Goal: Transaction & Acquisition: Obtain resource

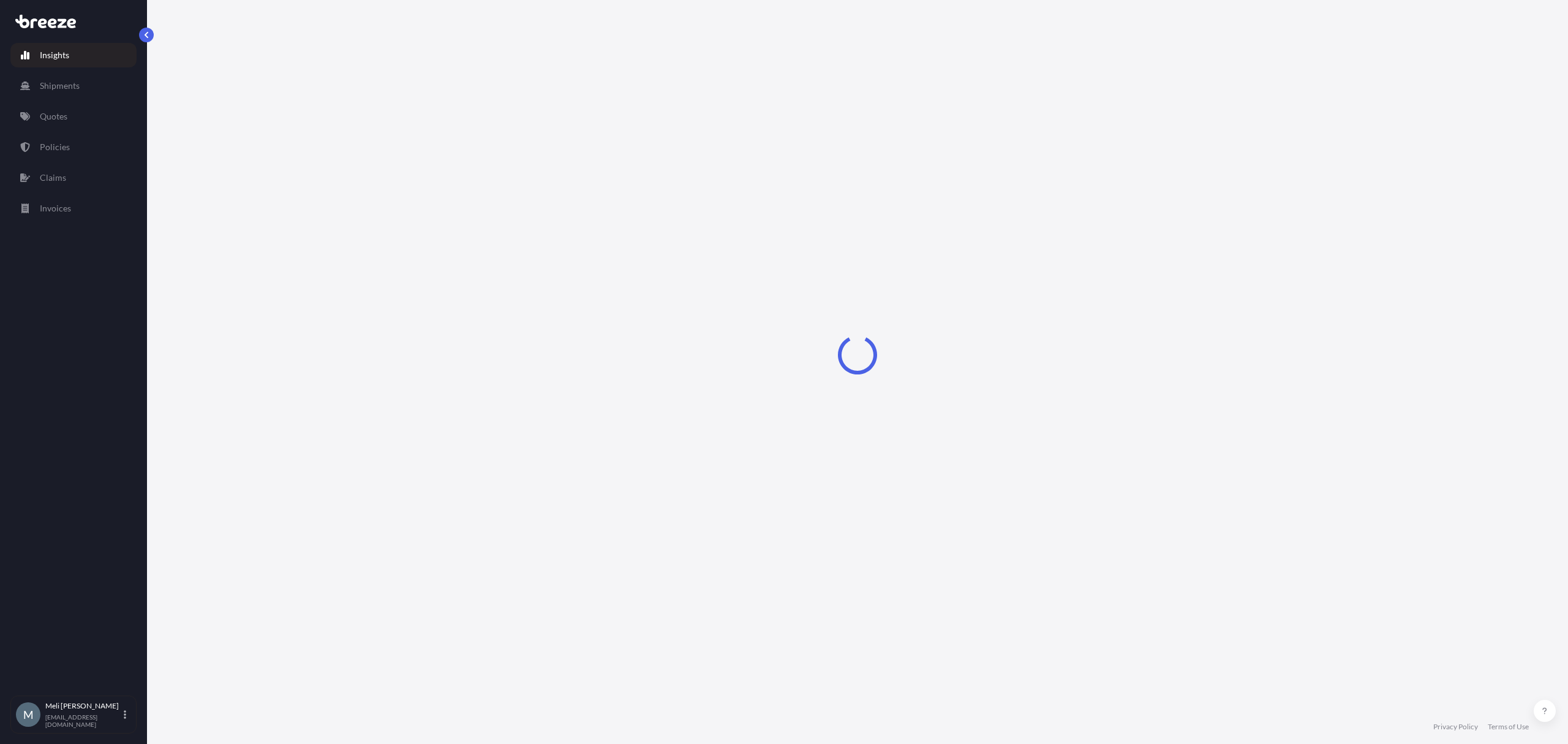
select select "2025"
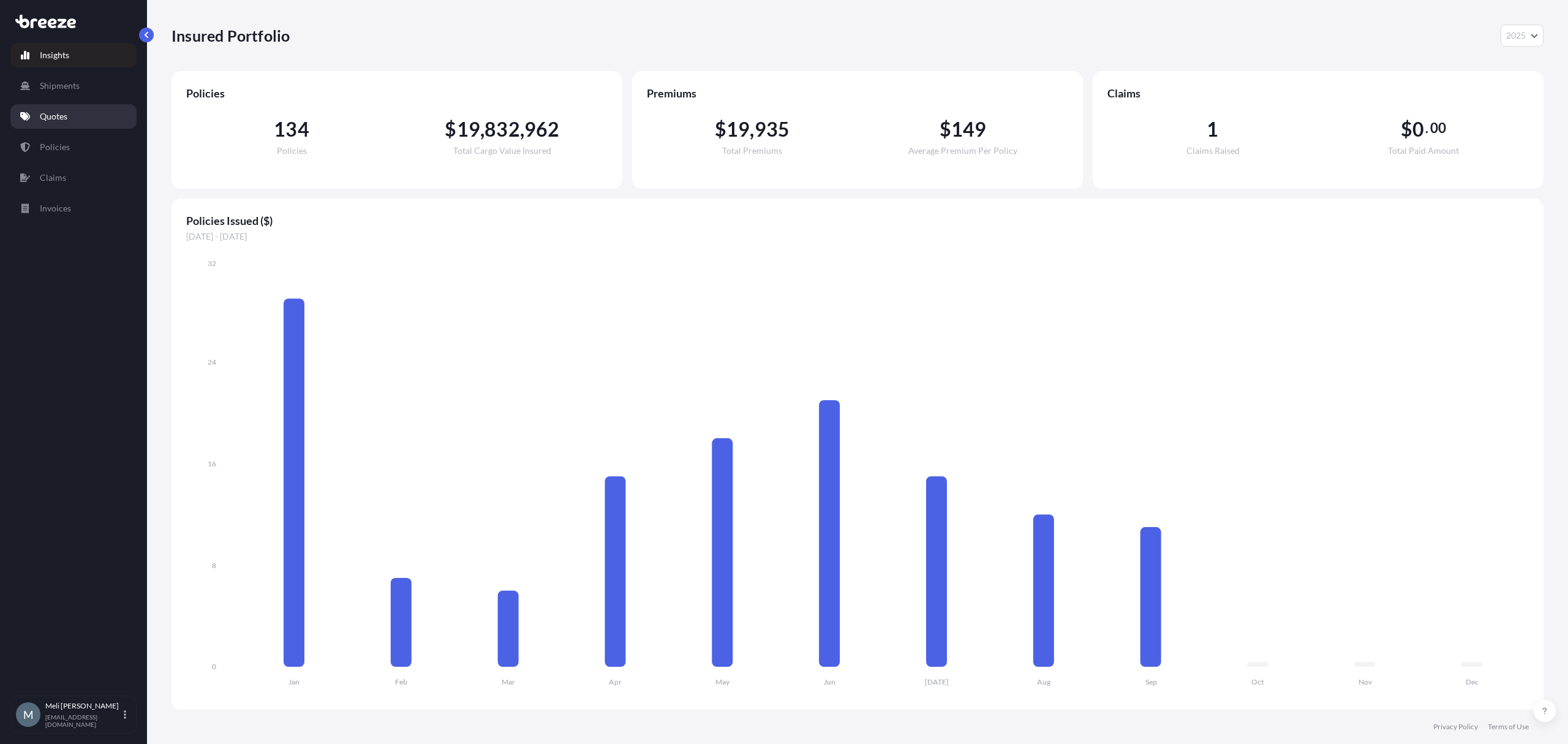
click at [68, 111] on p "Quotes" at bounding box center [54, 116] width 28 height 12
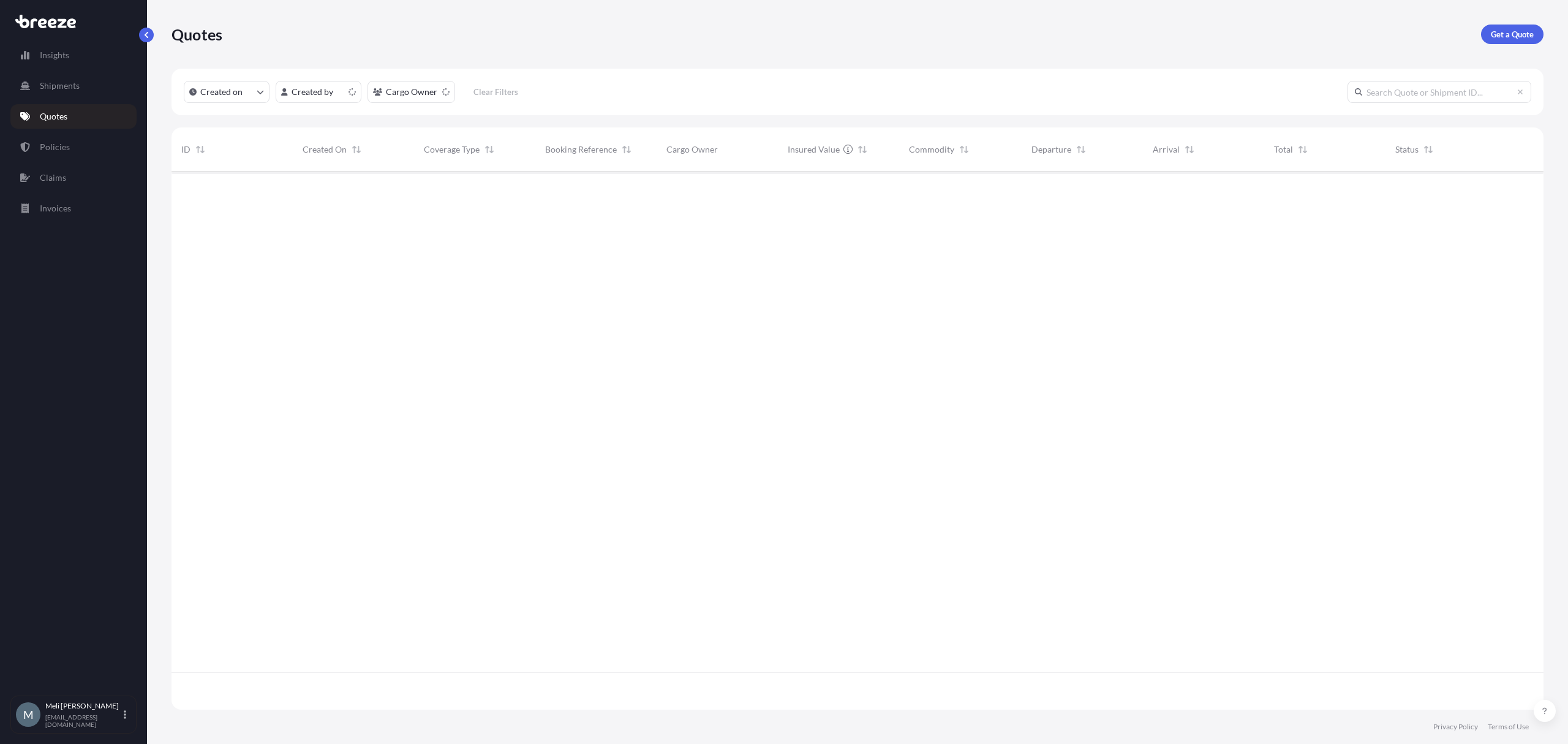
scroll to position [532, 1360]
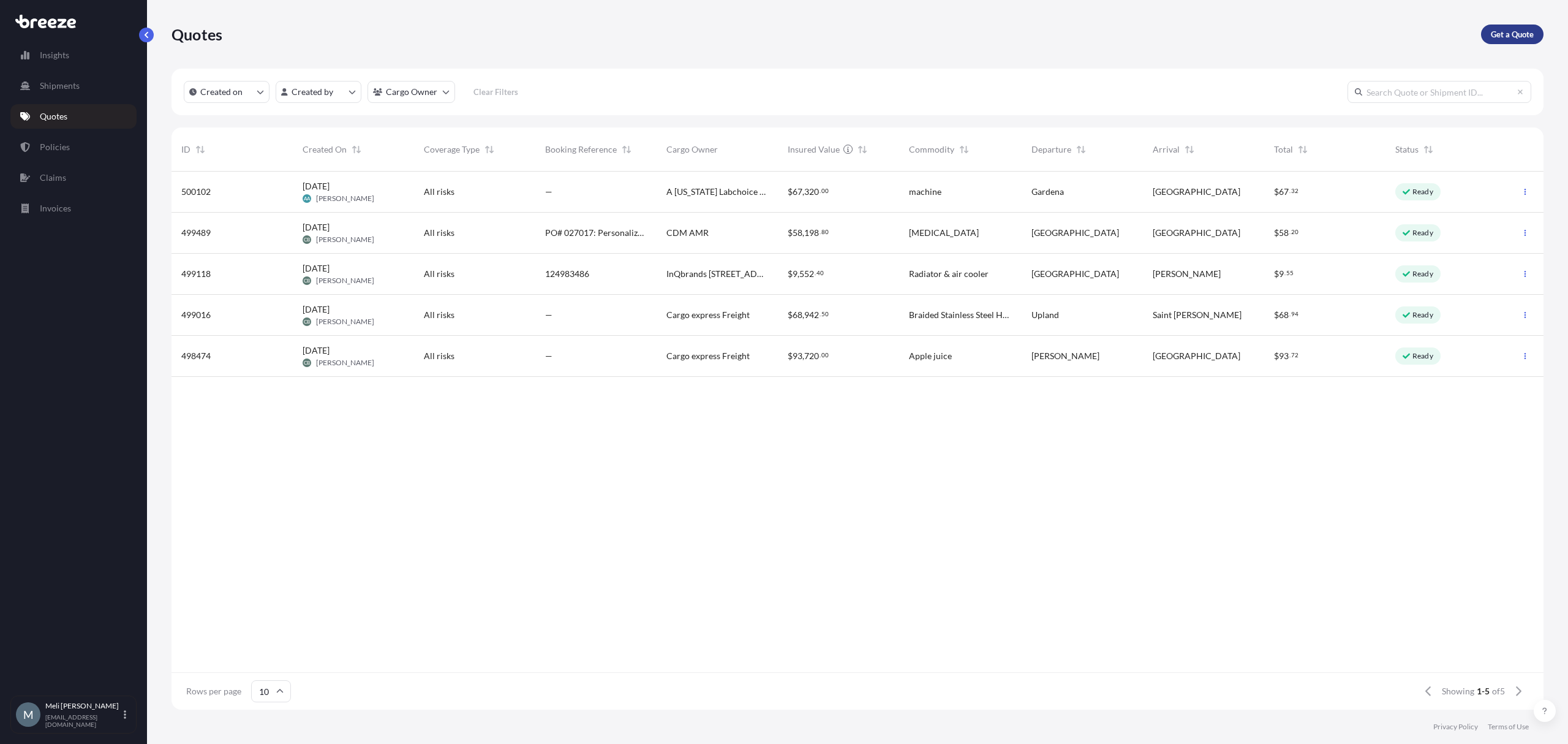
click at [1503, 34] on p "Get a Quote" at bounding box center [1512, 34] width 43 height 12
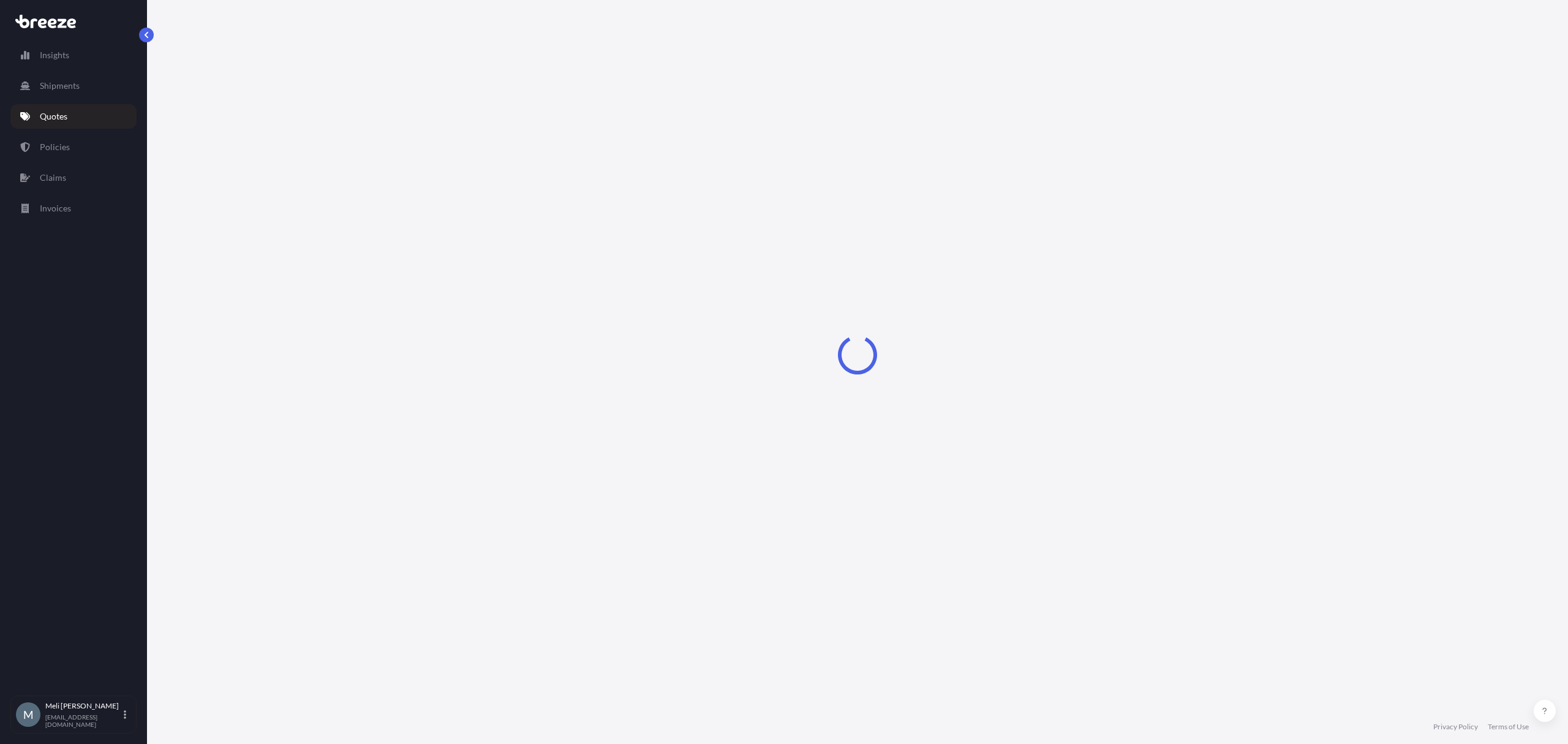
select select "Sea"
select select "1"
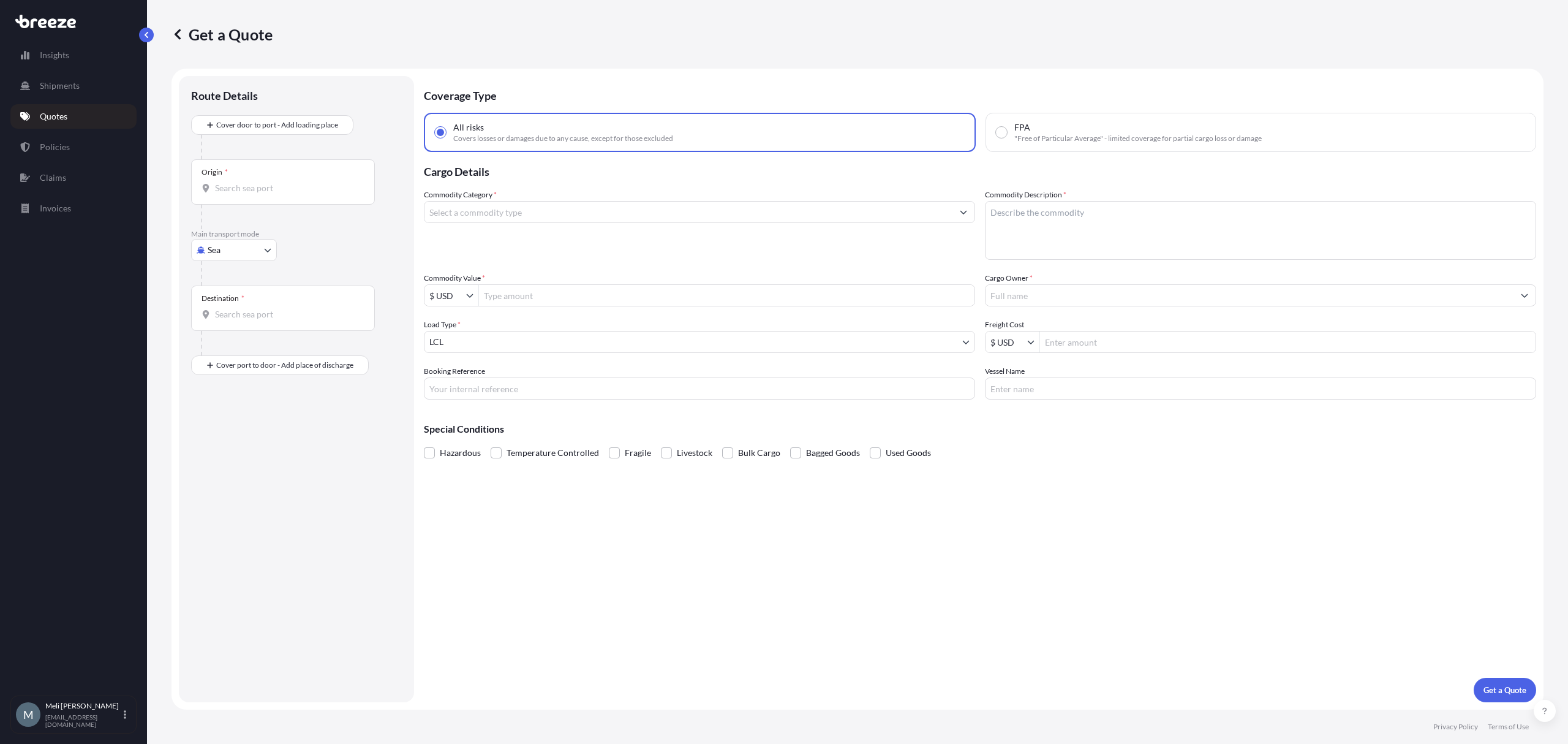
click at [236, 251] on body "Insights Shipments Quotes Policies Claims Invoices M [PERSON_NAME] [PERSON_NAME…" at bounding box center [784, 372] width 1568 height 744
click at [231, 315] on div "Road" at bounding box center [234, 326] width 76 height 22
select select "Road"
click at [287, 152] on input "Origin *" at bounding box center [287, 149] width 145 height 12
paste input "[STREET_ADDRESS][PERSON_NAME]"
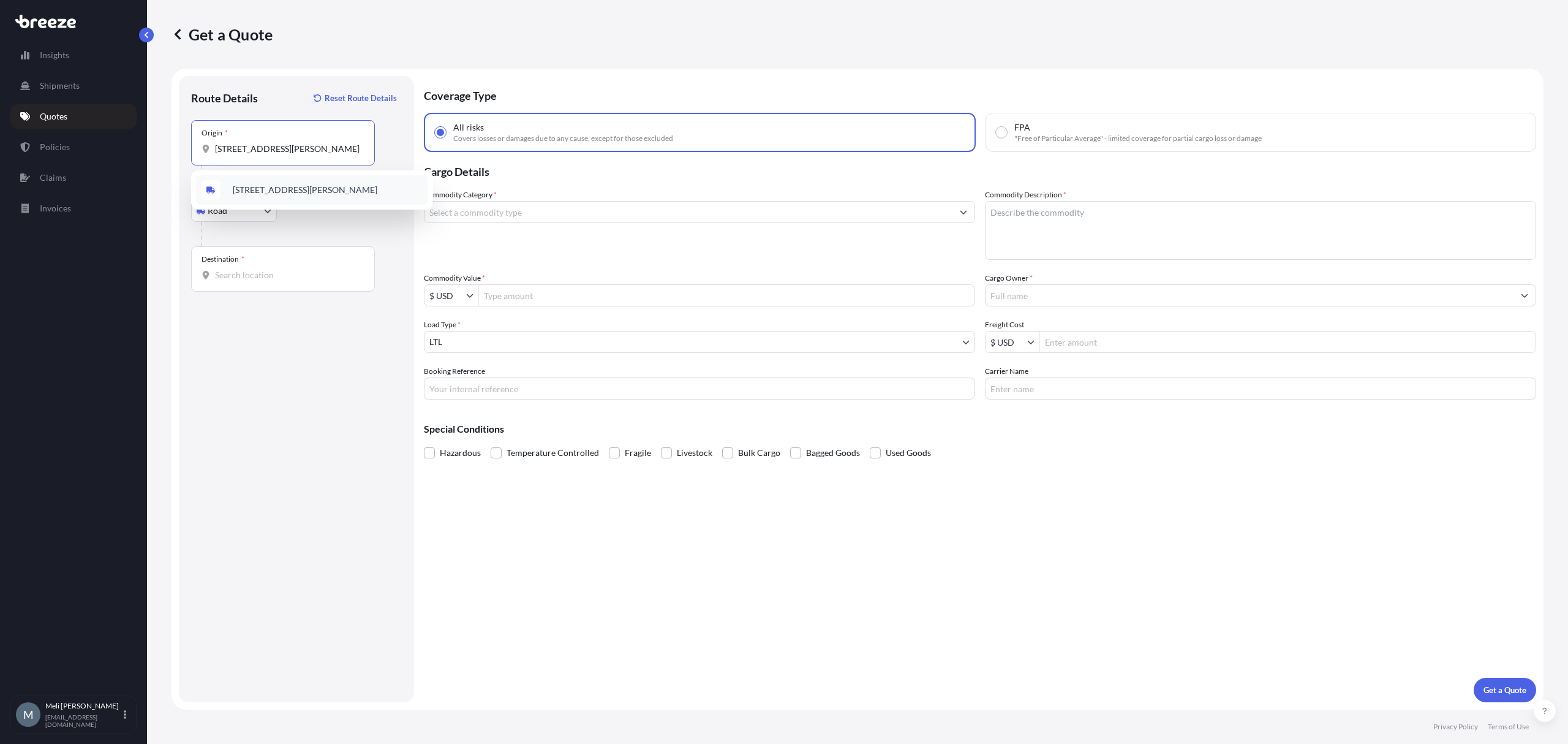
click at [302, 194] on span "[STREET_ADDRESS][PERSON_NAME]" at bounding box center [305, 190] width 145 height 12
type input "[STREET_ADDRESS][PERSON_NAME]"
click at [256, 273] on input "Destination *" at bounding box center [287, 275] width 145 height 12
paste input "[STREET_ADDRESS]"
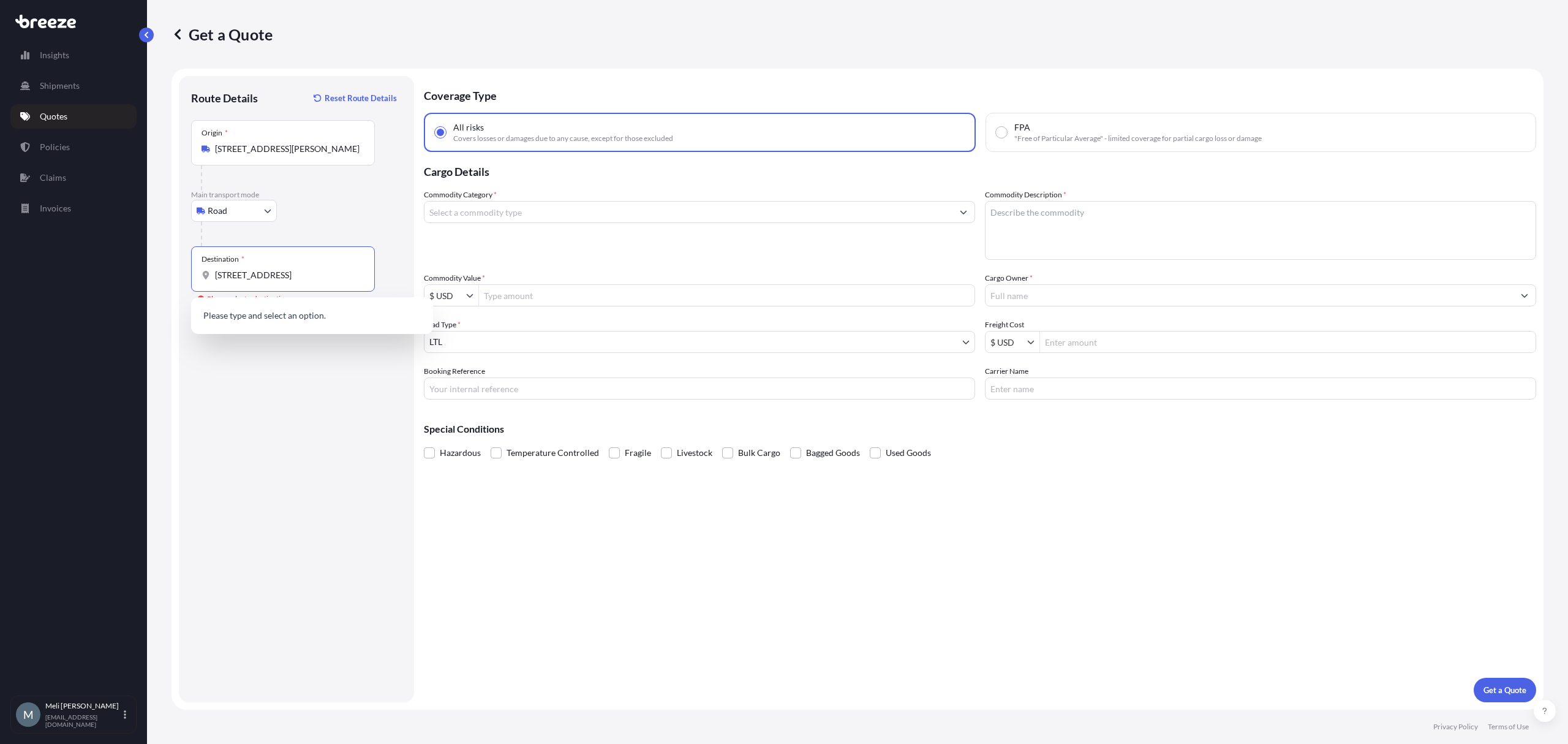
scroll to position [0, 11]
click at [311, 324] on div "[STREET_ADDRESS]" at bounding box center [311, 317] width 232 height 30
type input "[STREET_ADDRESS]"
click at [515, 214] on input "Commodity Category *" at bounding box center [688, 212] width 528 height 22
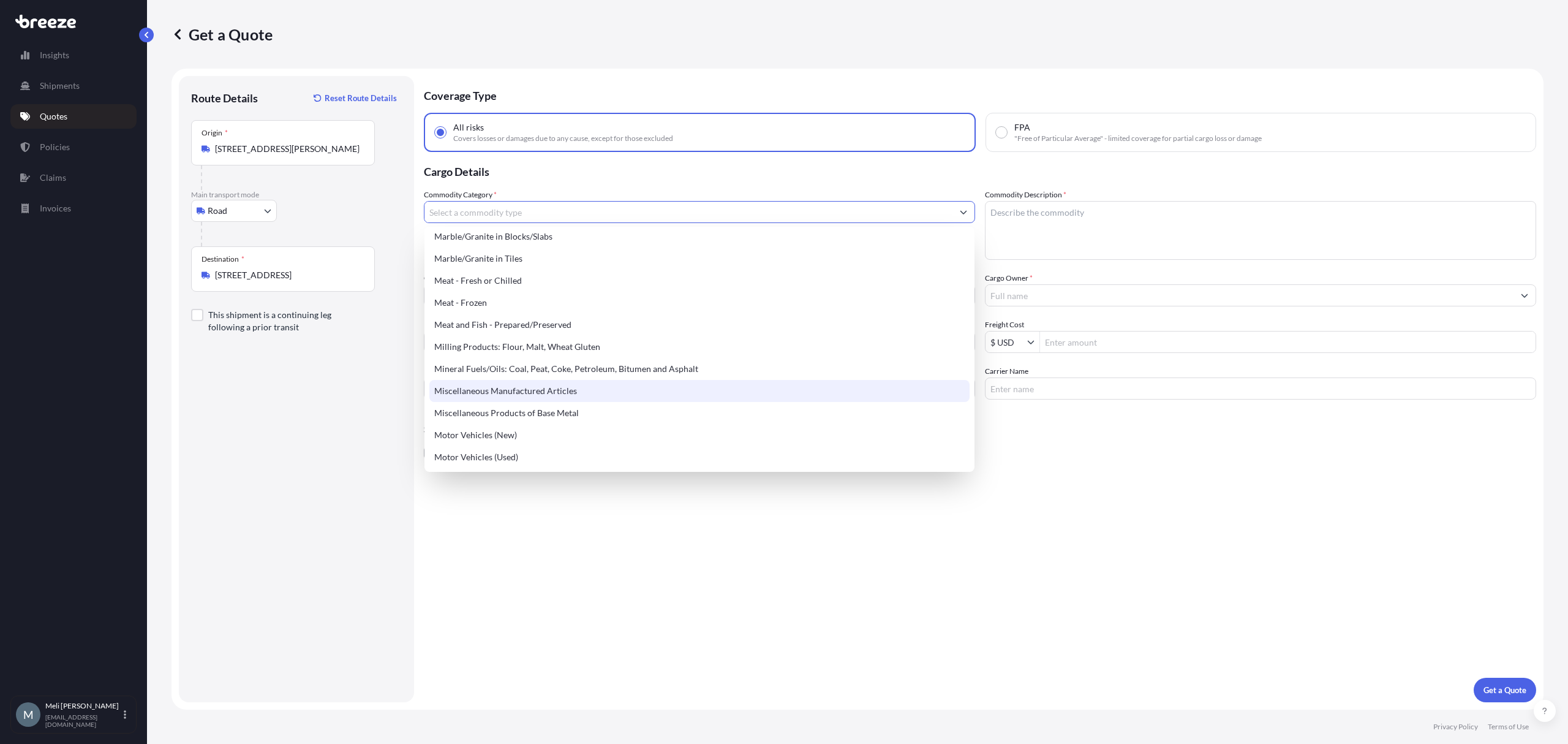
scroll to position [1633, 0]
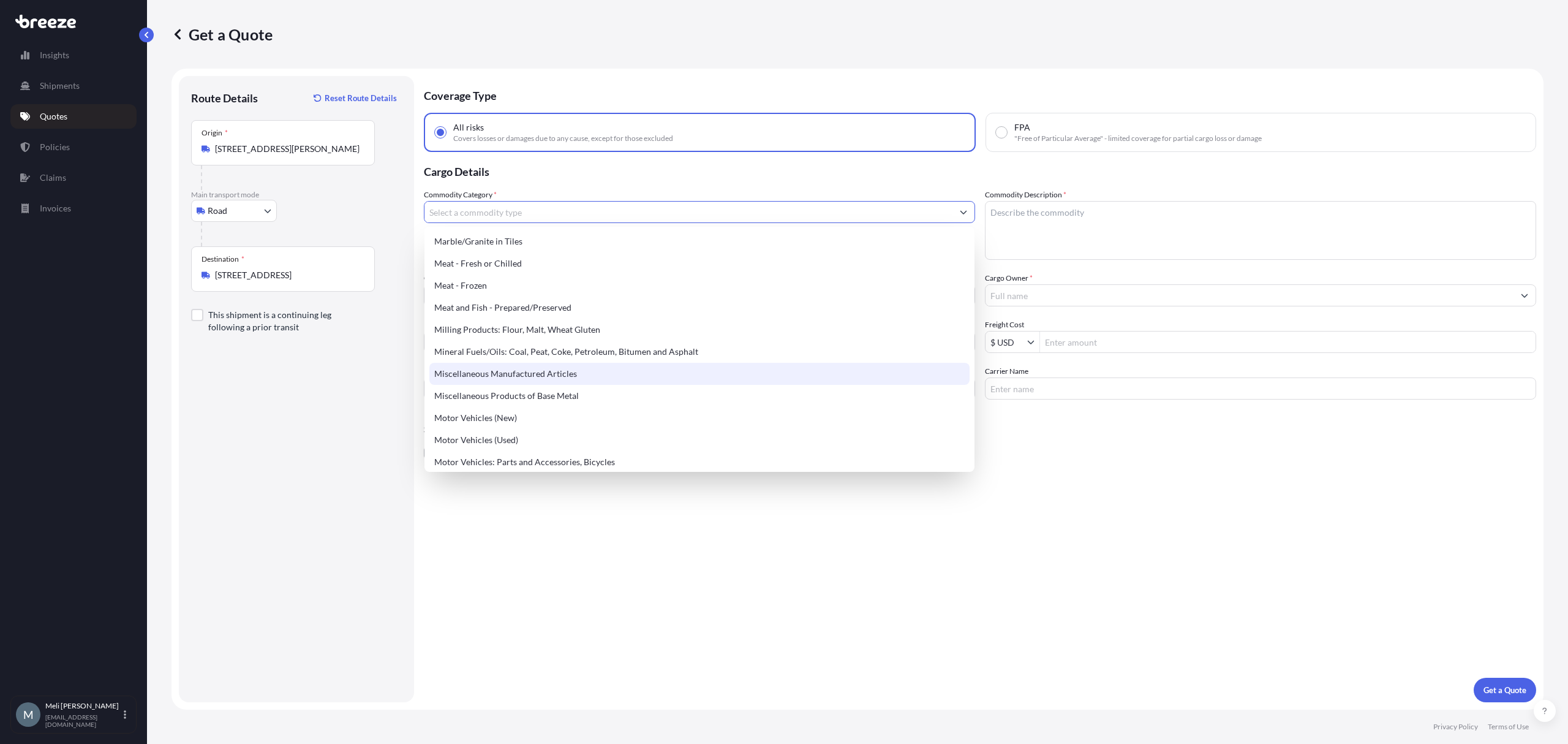
click at [600, 378] on div "Miscellaneous Manufactured Articles" at bounding box center [699, 374] width 540 height 22
type input "Miscellaneous Manufactured Articles"
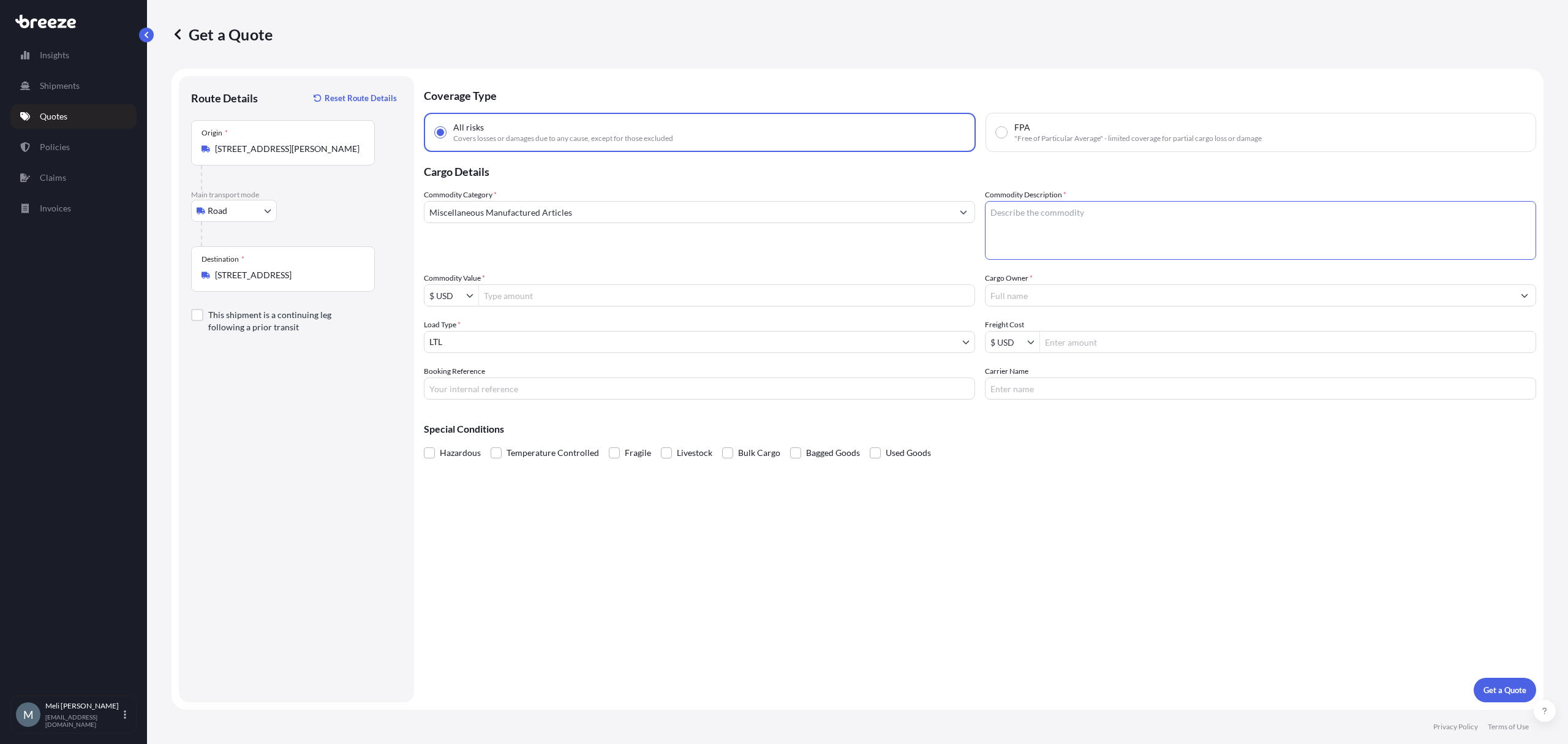
click at [1044, 229] on textarea "Commodity Description *" at bounding box center [1260, 230] width 551 height 58
click at [1051, 216] on textarea "Vitamins, Protiens" at bounding box center [1260, 230] width 551 height 58
type textarea "Vitamins, Proteins"
click at [533, 302] on input "Commodity Value *" at bounding box center [727, 295] width 496 height 22
click at [1096, 344] on input "Freight Cost" at bounding box center [1288, 342] width 496 height 22
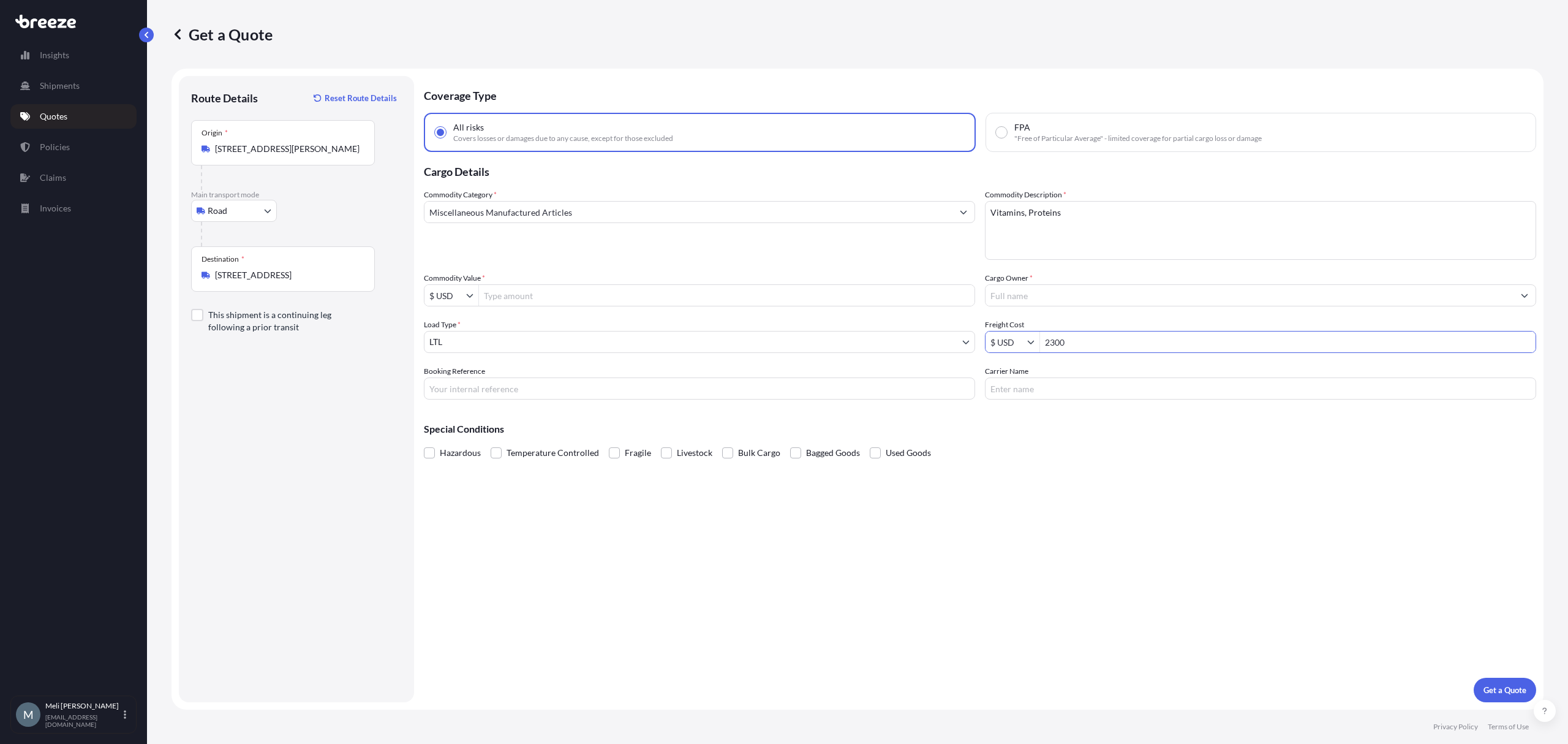
type input "2,300"
click at [549, 293] on input "Commodity Value *" at bounding box center [727, 295] width 496 height 22
paste input "323,005.44"
type input "323,005.44"
click at [557, 334] on body "323,005.44 Insights Shipments Quotes Policies Claims Invoices M [PERSON_NAME] […" at bounding box center [784, 372] width 1568 height 744
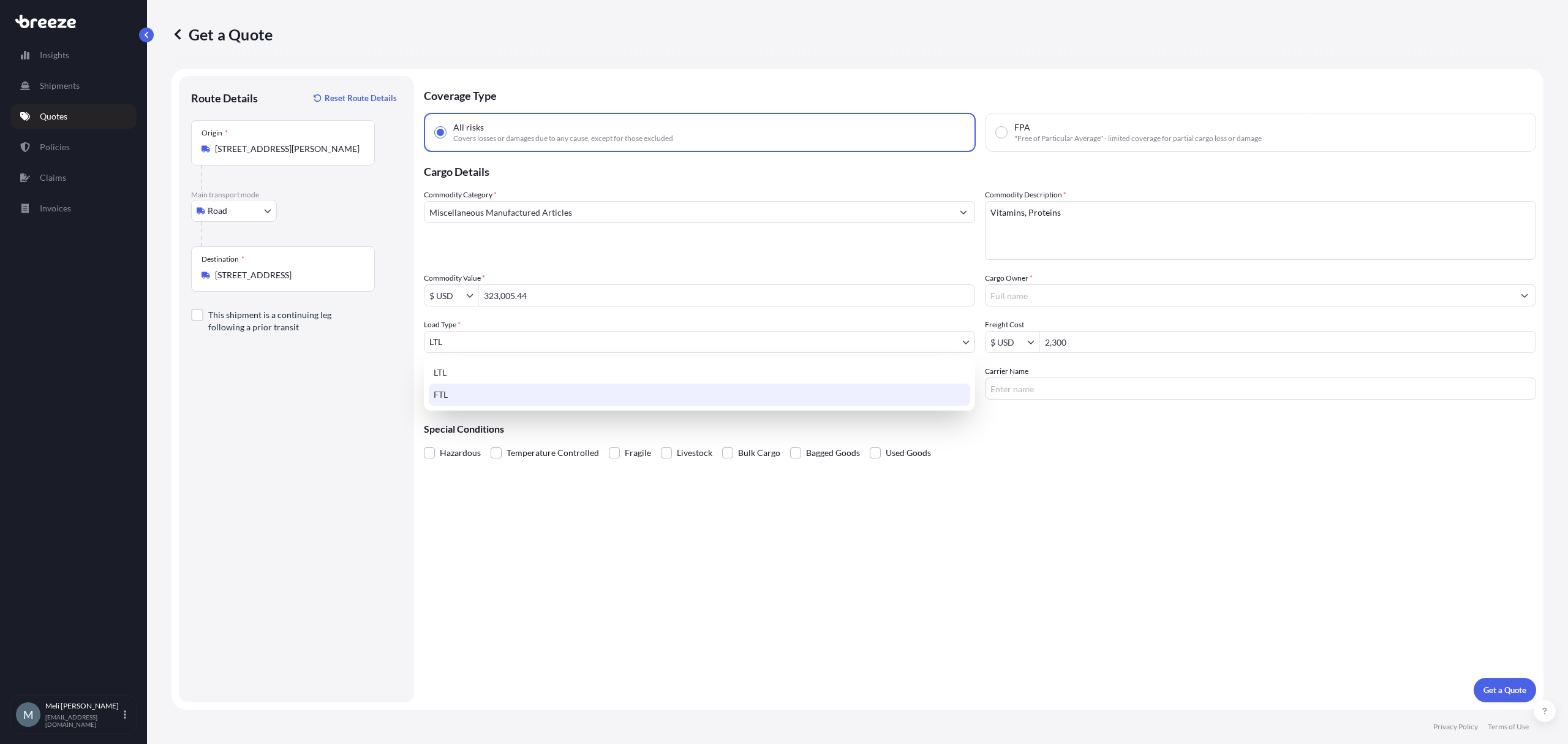
click at [489, 400] on div "FTL" at bounding box center [699, 394] width 542 height 22
select select "2"
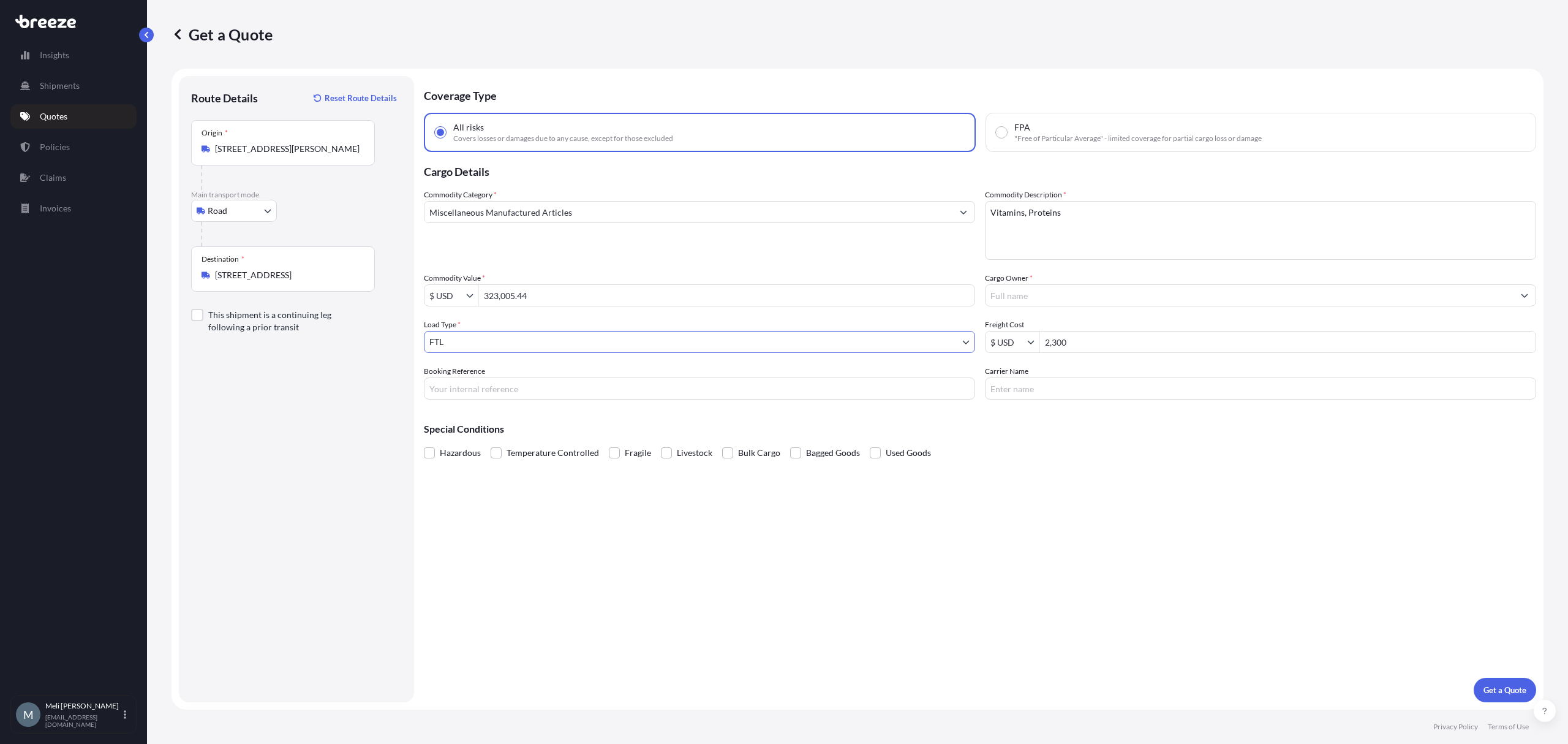
click at [542, 375] on div "Booking Reference" at bounding box center [699, 383] width 551 height 34
click at [559, 386] on input "Booking Reference" at bounding box center [699, 388] width 551 height 22
paste input "125357031"
type input "125357031"
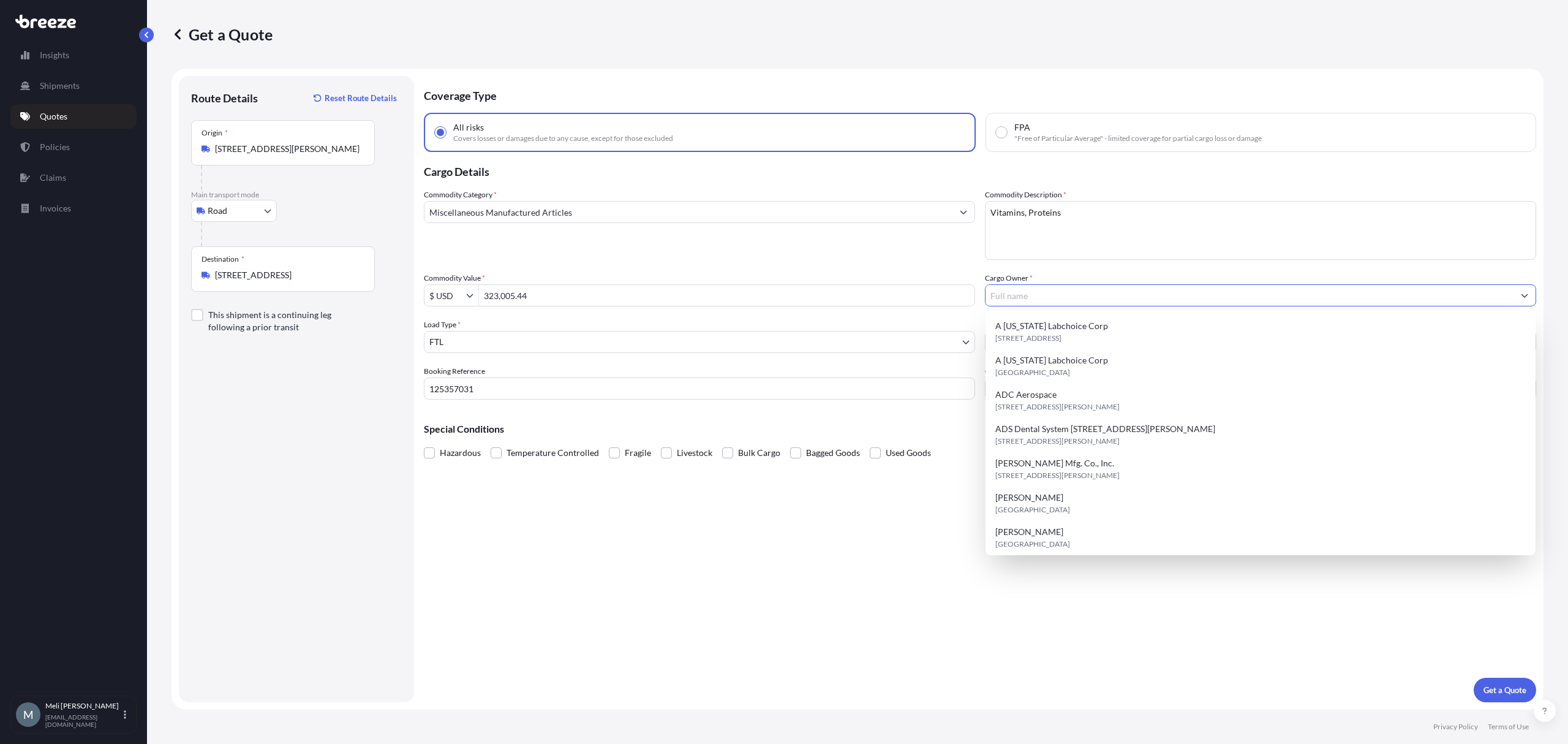
click at [1074, 298] on input "Cargo Owner *" at bounding box center [1249, 295] width 528 height 22
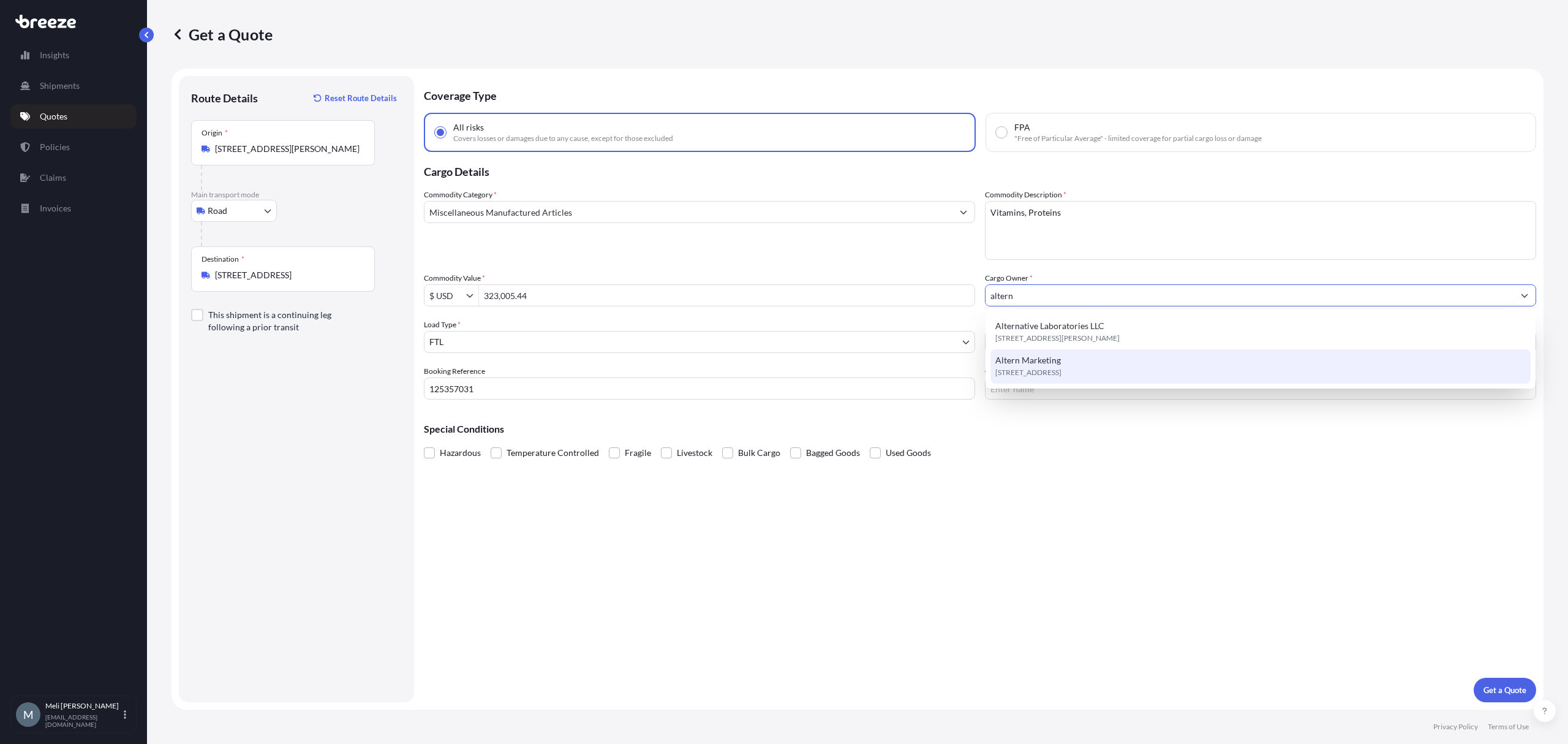
click at [1059, 354] on span "Altern Marketing" at bounding box center [1028, 360] width 66 height 12
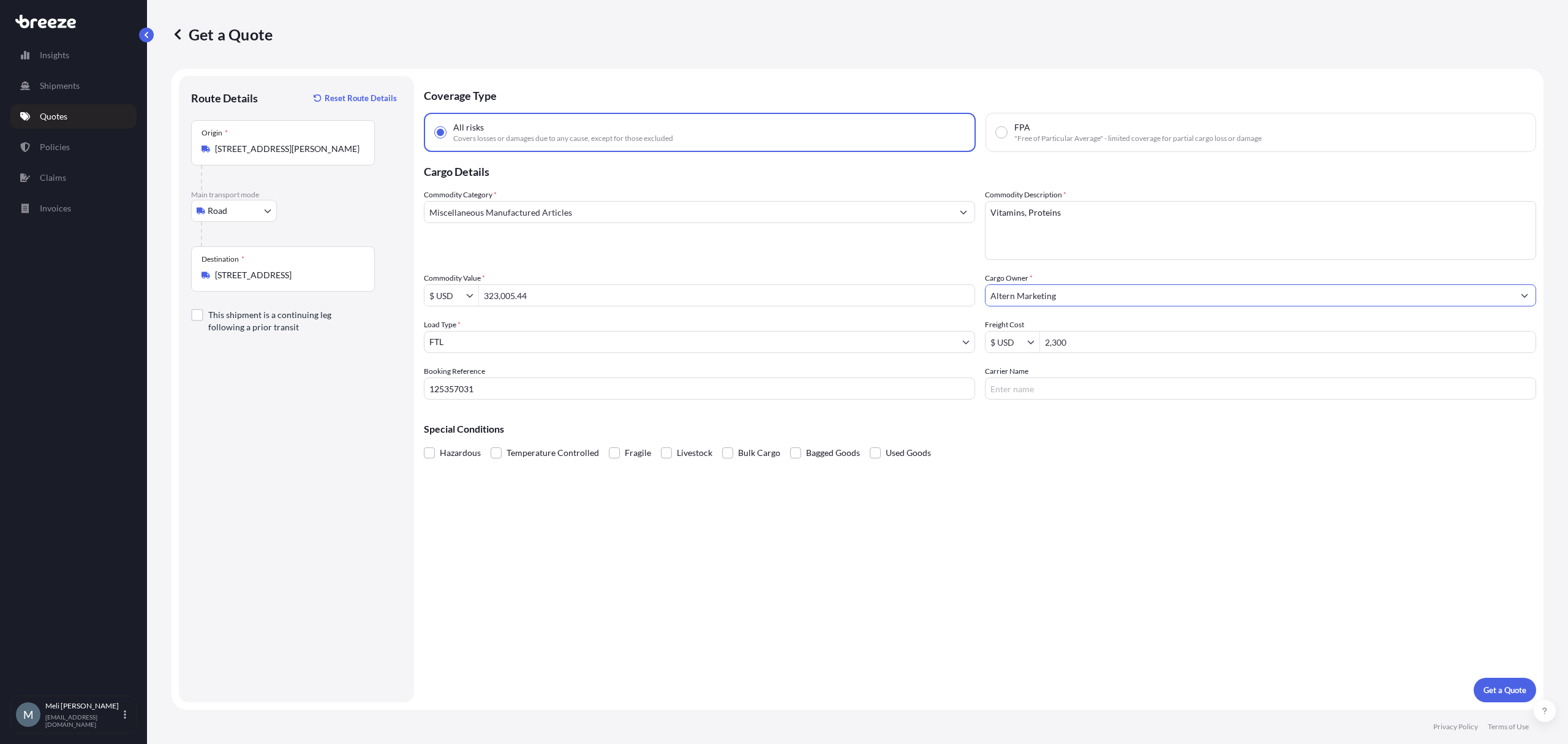
type input "Altern Marketing"
click at [1067, 393] on input "Carrier Name" at bounding box center [1260, 388] width 551 height 22
paste input "WHITE HAWKS TRUCKING INC"
type input "WHITE HAWKS TRUCKING INC"
click at [1165, 458] on div "Hazardous Temperature Controlled Fragile Livestock Bulk Cargo Bagged Goods Used…" at bounding box center [980, 453] width 1113 height 18
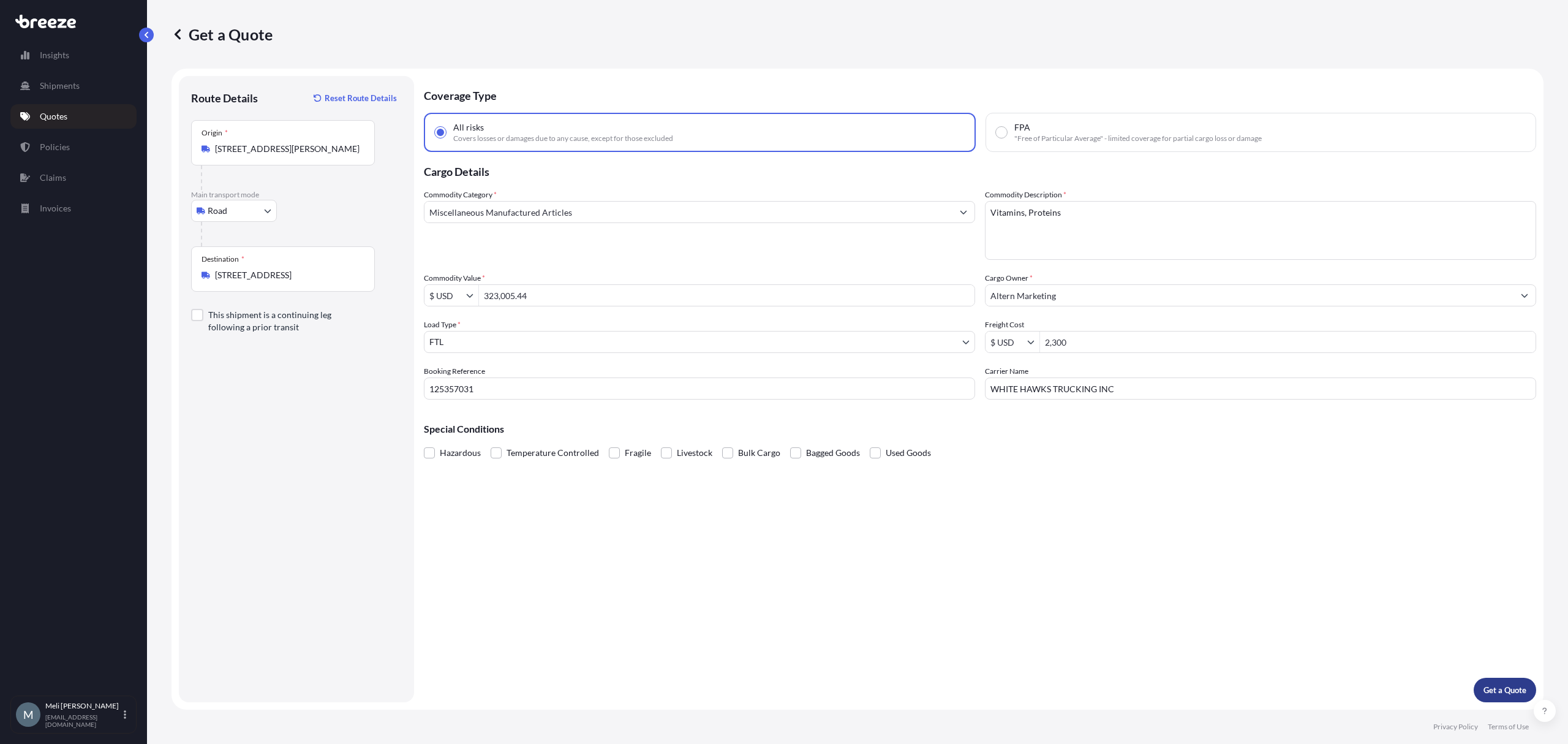
click at [1501, 689] on p "Get a Quote" at bounding box center [1504, 689] width 43 height 12
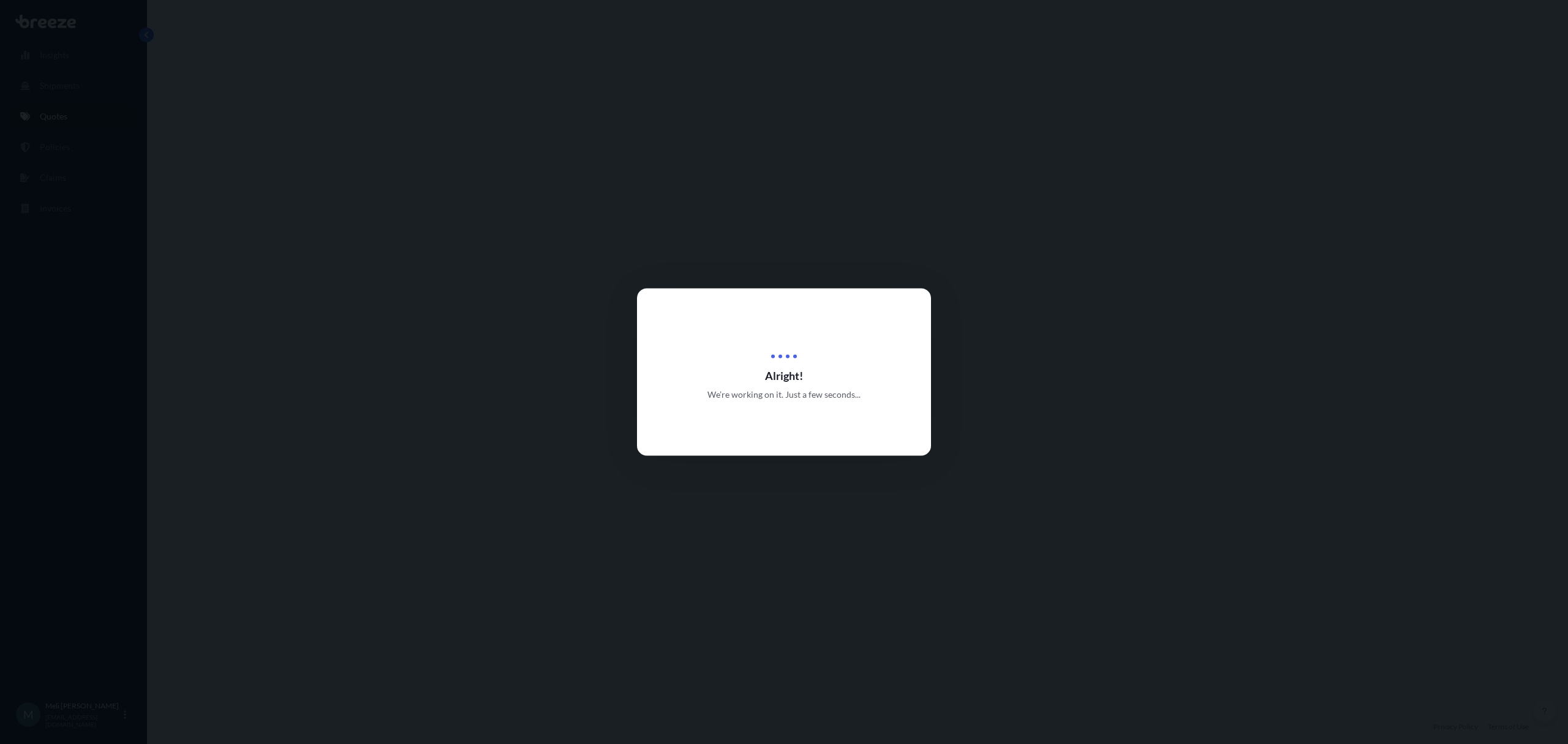
select select "Road"
select select "2"
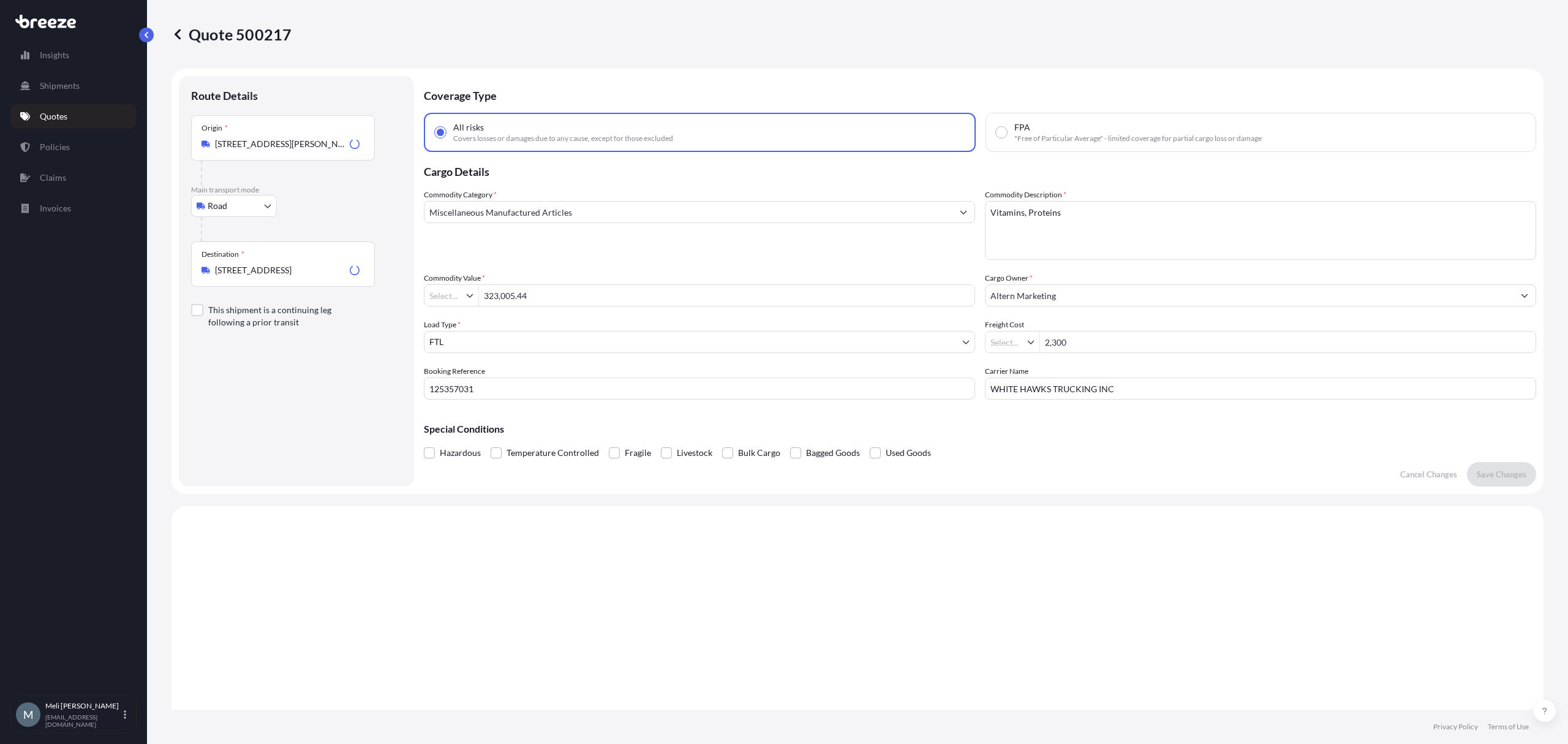
type input "$ USD"
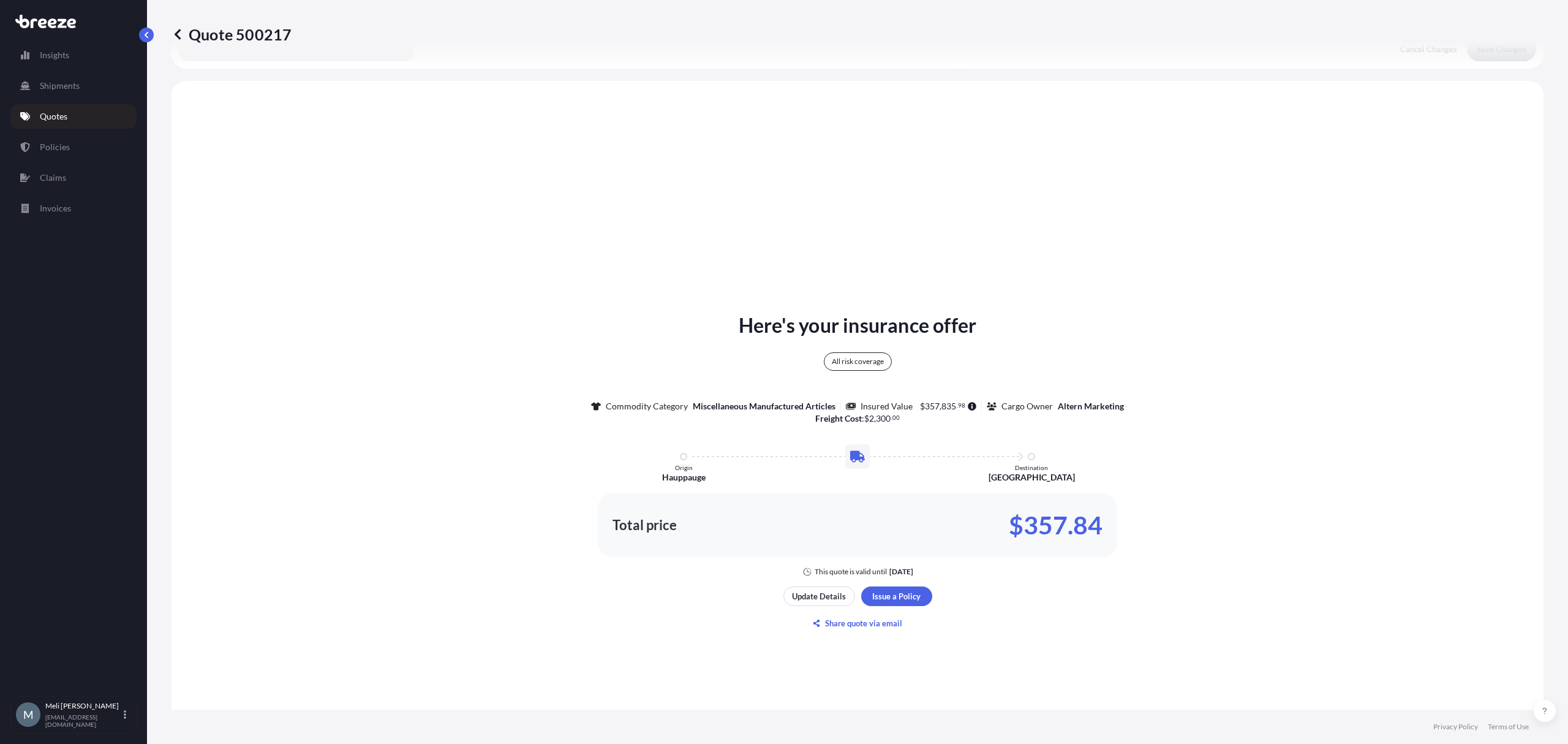
scroll to position [444, 0]
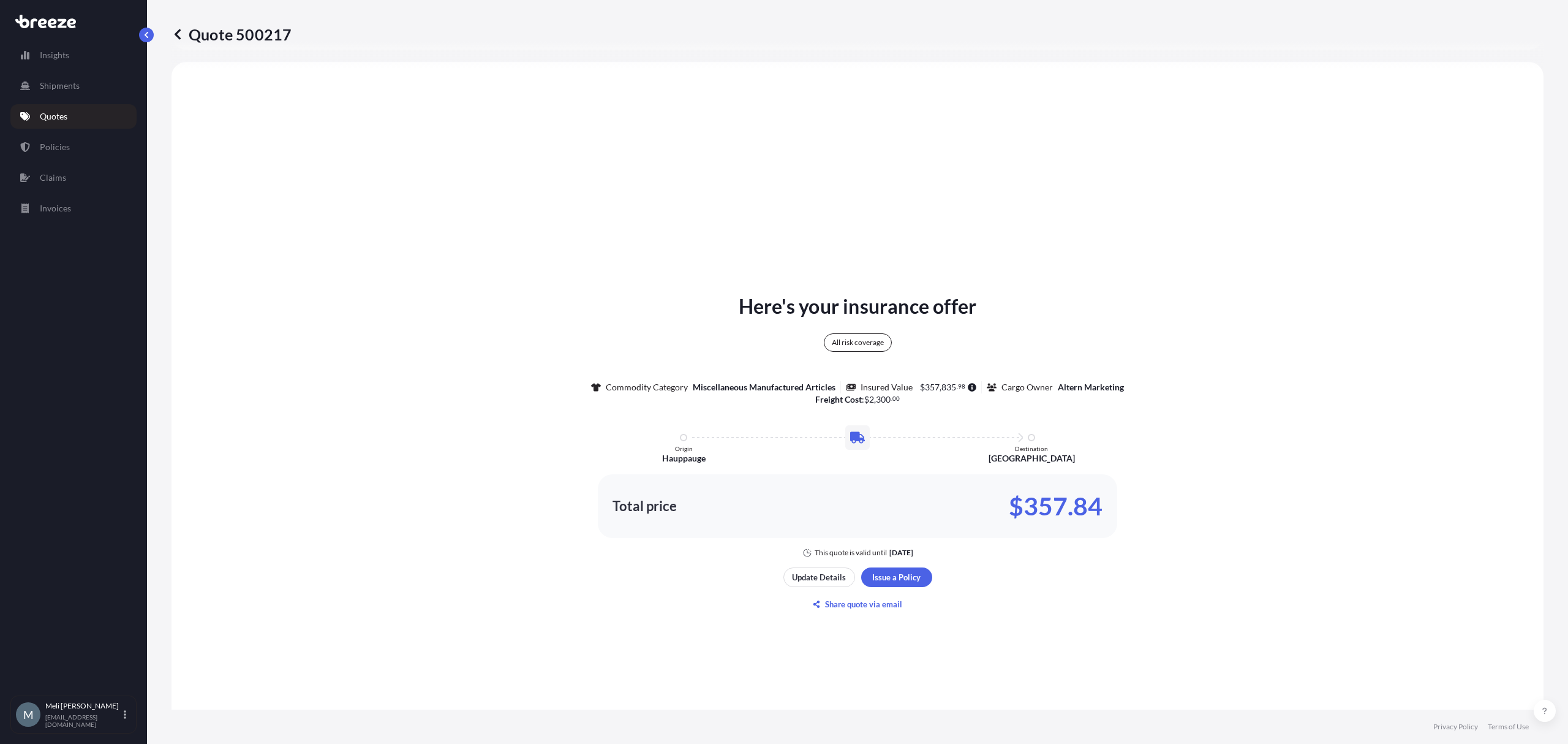
click at [627, 189] on div "Here's your insurance offer All risk coverage Commodity Category Miscellaneous …" at bounding box center [858, 452] width 1338 height 747
click at [559, 337] on div "Here's your insurance offer All risk coverage Commodity Category Miscellaneous …" at bounding box center [858, 425] width 1338 height 266
click at [557, 586] on div "Here's your insurance offer All risk coverage Commodity Category Miscellaneous …" at bounding box center [858, 452] width 1338 height 747
click at [1424, 250] on div "Here's your insurance offer All risk coverage Commodity Category Miscellaneous …" at bounding box center [858, 452] width 1338 height 747
